Goal: Communication & Community: Participate in discussion

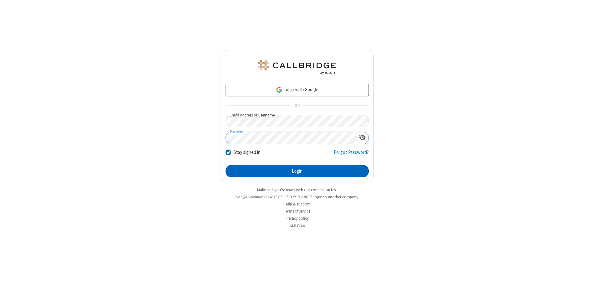
click at [297, 171] on button "Login" at bounding box center [297, 171] width 143 height 12
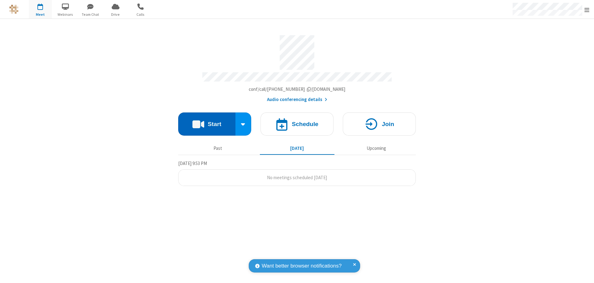
click at [207, 121] on button "Start" at bounding box center [206, 124] width 57 height 23
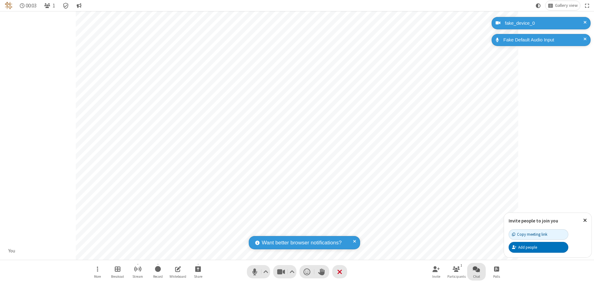
click at [477, 269] on span "Open chat" at bounding box center [476, 270] width 7 height 8
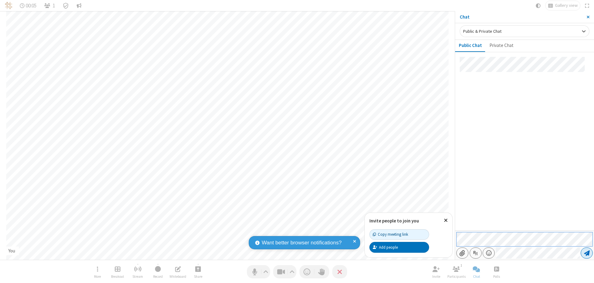
click at [587, 253] on span "Send message" at bounding box center [587, 253] width 6 height 6
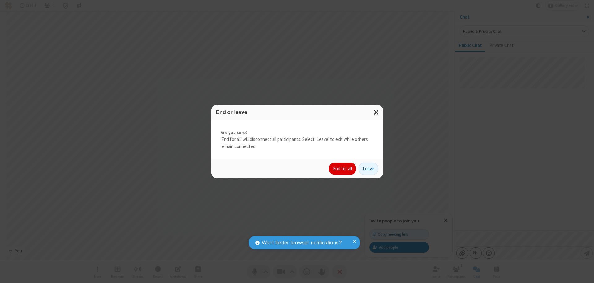
click at [343, 169] on button "End for all" at bounding box center [342, 169] width 27 height 12
